Goal: Information Seeking & Learning: Understand process/instructions

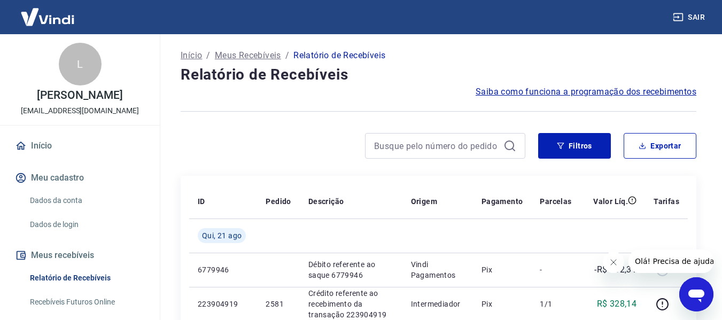
click at [641, 89] on span "Saiba como funciona a programação dos recebimentos" at bounding box center [586, 91] width 221 height 13
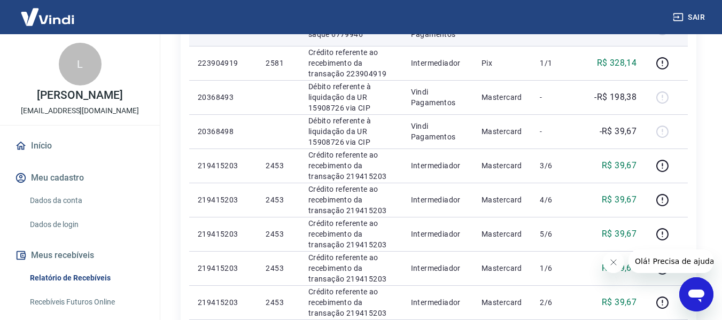
scroll to position [267, 0]
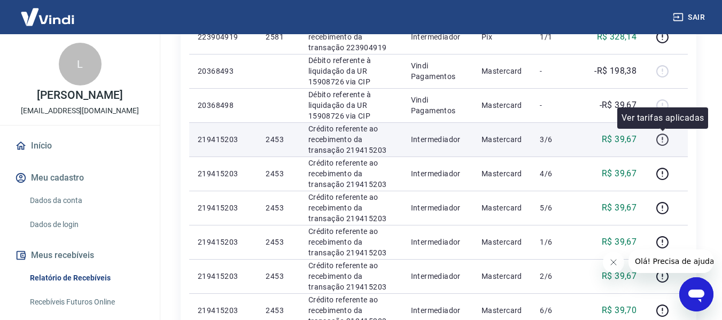
click at [659, 141] on icon "button" at bounding box center [662, 139] width 13 height 13
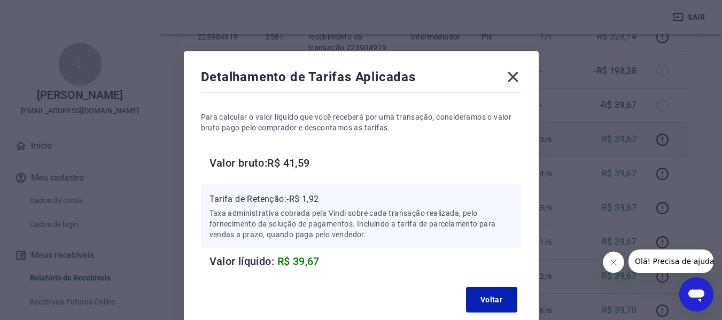
click at [514, 81] on icon at bounding box center [512, 76] width 17 height 17
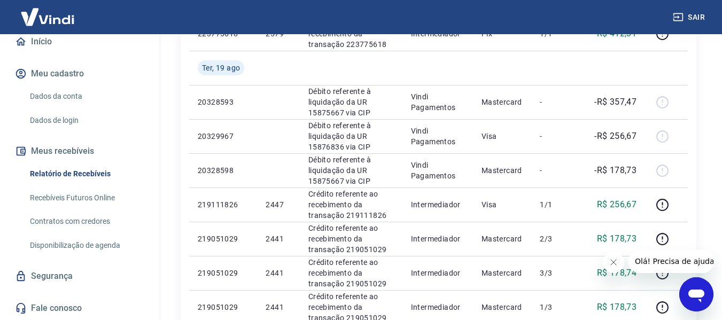
scroll to position [681, 0]
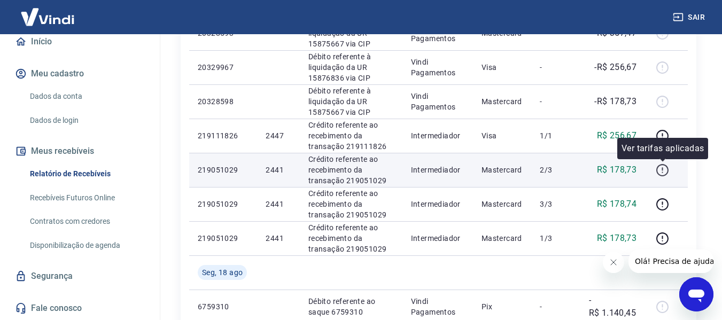
click at [664, 168] on icon "button" at bounding box center [662, 169] width 13 height 13
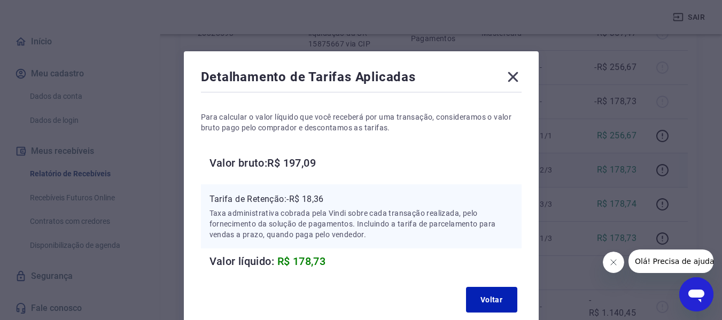
click at [514, 77] on icon at bounding box center [513, 77] width 10 height 10
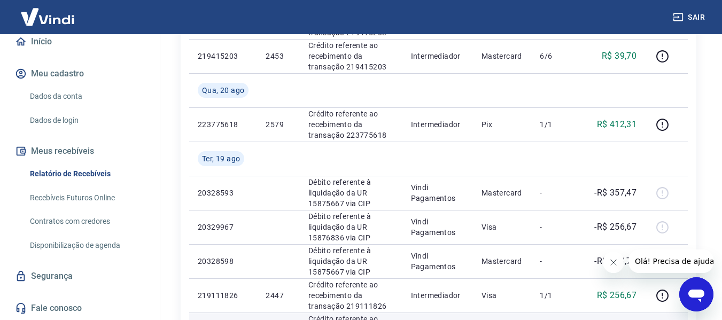
scroll to position [521, 0]
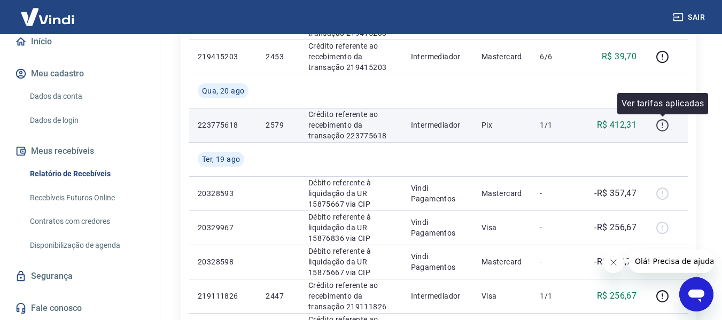
click at [658, 123] on icon "button" at bounding box center [662, 125] width 13 height 13
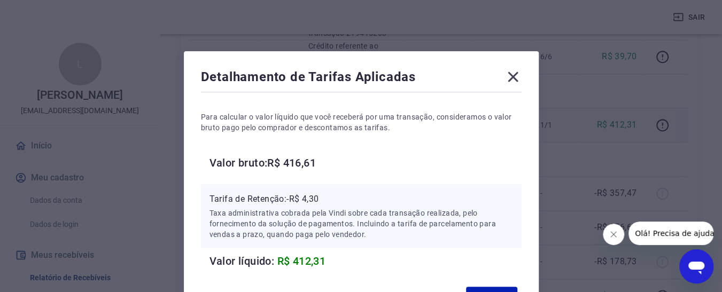
scroll to position [53, 0]
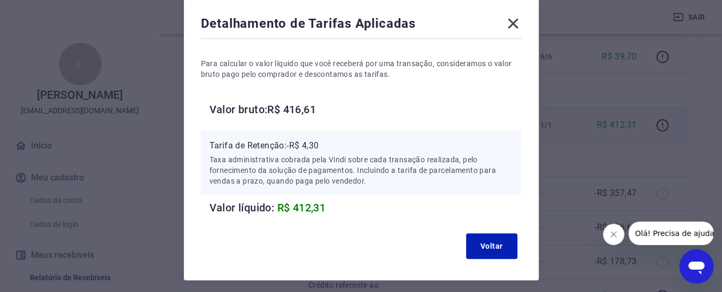
click at [511, 21] on icon at bounding box center [513, 24] width 10 height 10
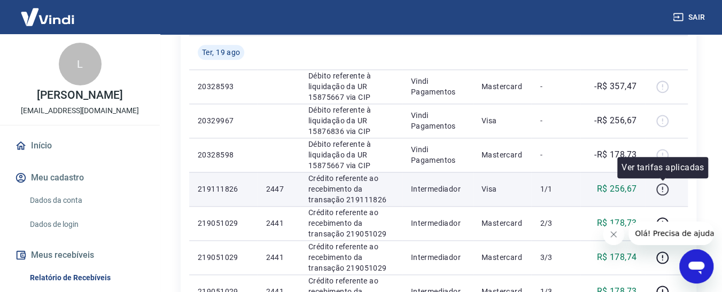
scroll to position [681, 0]
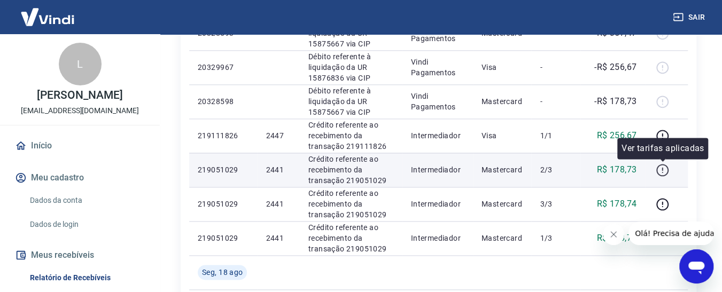
click at [663, 167] on icon "button" at bounding box center [661, 168] width 1 height 3
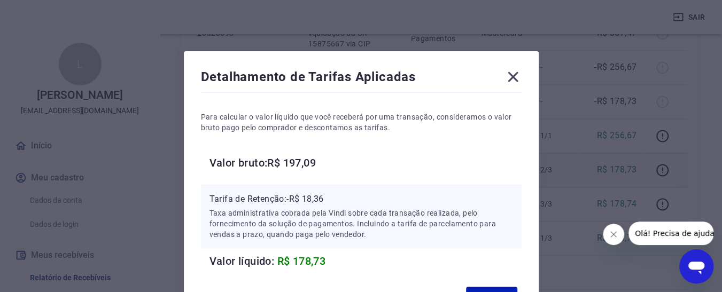
click at [516, 72] on icon at bounding box center [512, 76] width 17 height 17
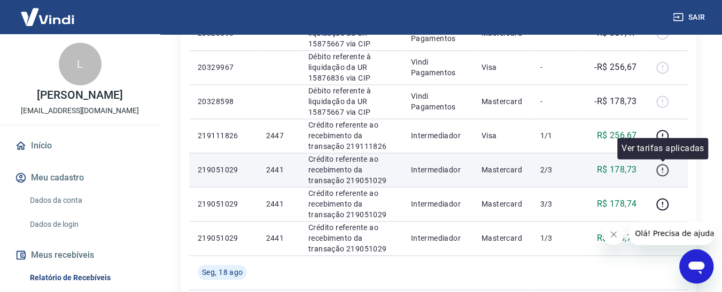
click at [659, 169] on icon "button" at bounding box center [662, 169] width 13 height 13
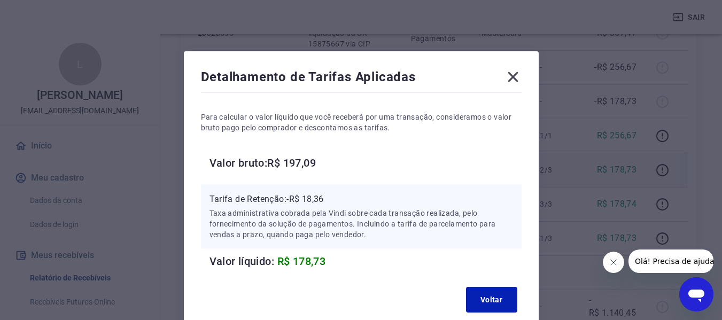
click at [511, 77] on icon at bounding box center [513, 77] width 10 height 10
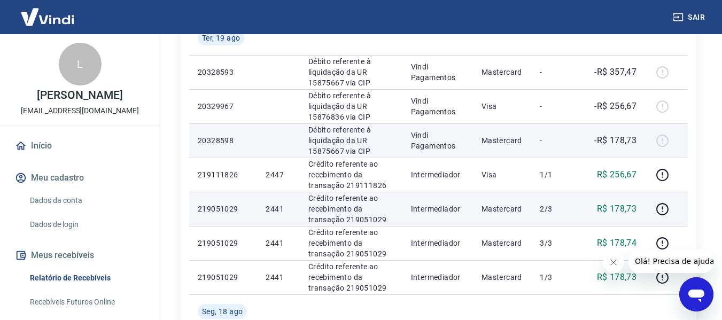
scroll to position [574, 0]
